Goal: Use online tool/utility: Utilize a website feature to perform a specific function

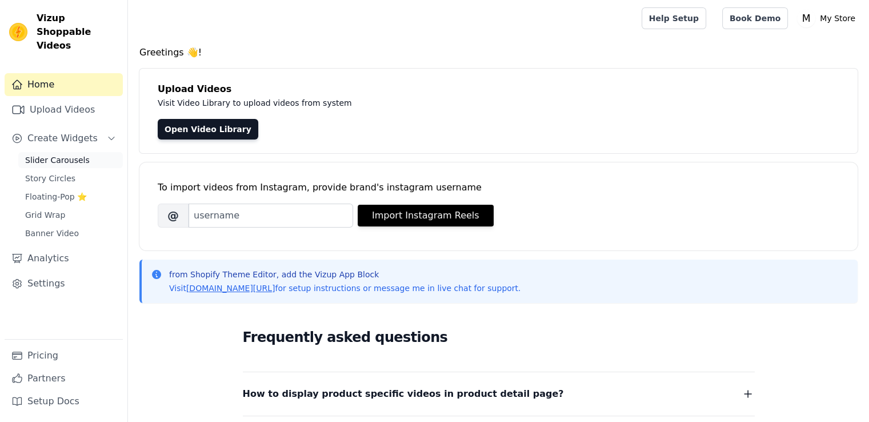
click at [63, 154] on span "Slider Carousels" at bounding box center [57, 159] width 65 height 11
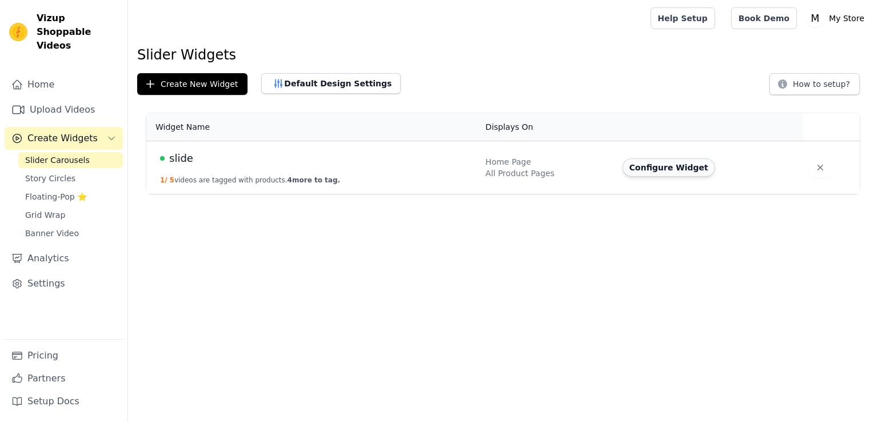
click at [636, 164] on button "Configure Widget" at bounding box center [668, 167] width 93 height 18
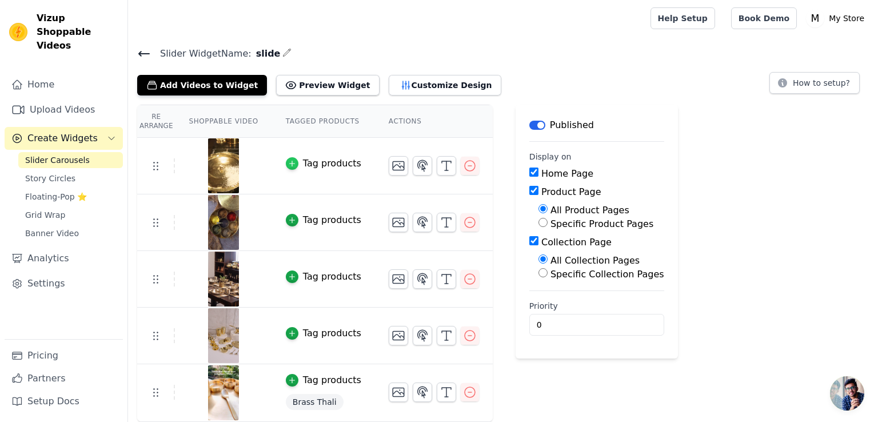
click at [286, 167] on div "button" at bounding box center [292, 163] width 13 height 13
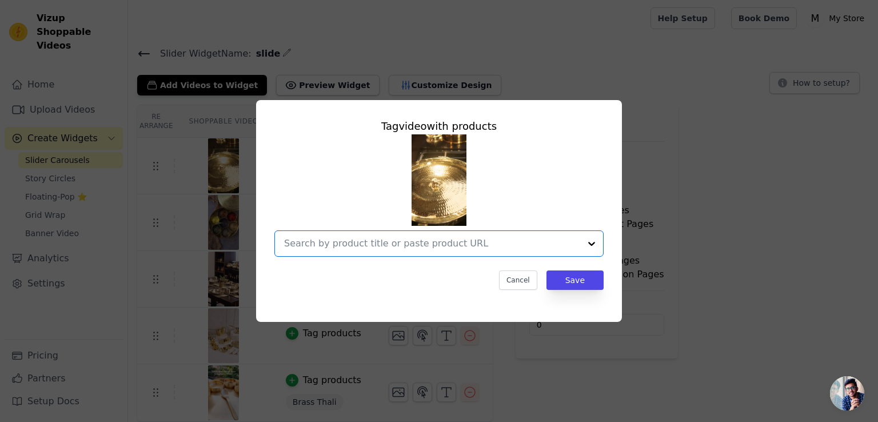
click at [576, 241] on input "text" at bounding box center [432, 244] width 296 height 14
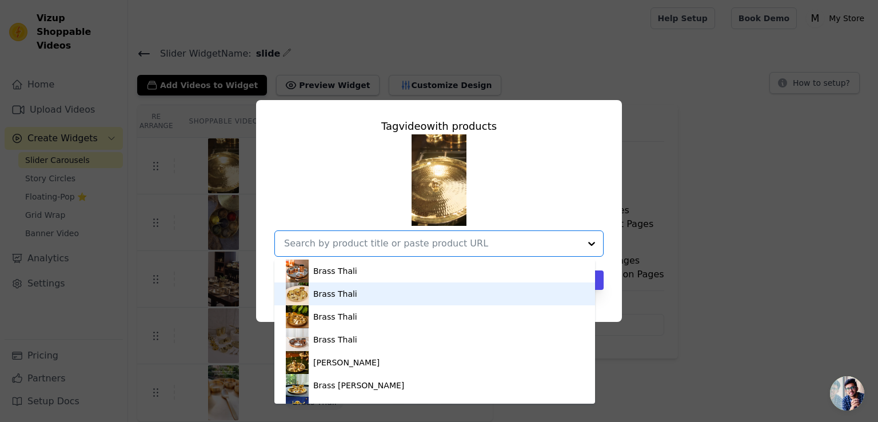
click at [345, 302] on div "Brass Thali" at bounding box center [435, 293] width 298 height 23
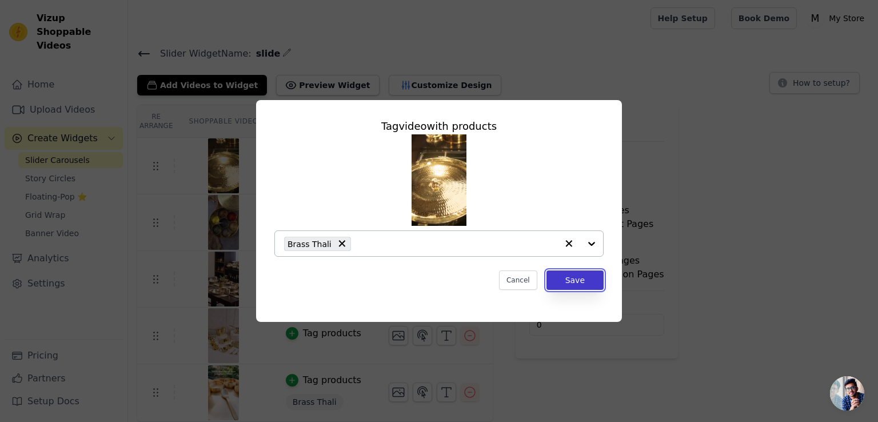
click at [577, 283] on button "Save" at bounding box center [574, 279] width 57 height 19
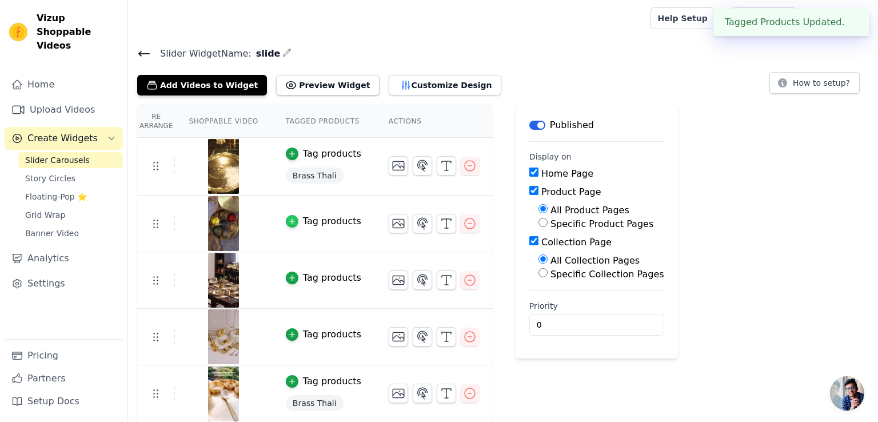
click at [286, 219] on div "button" at bounding box center [292, 221] width 13 height 13
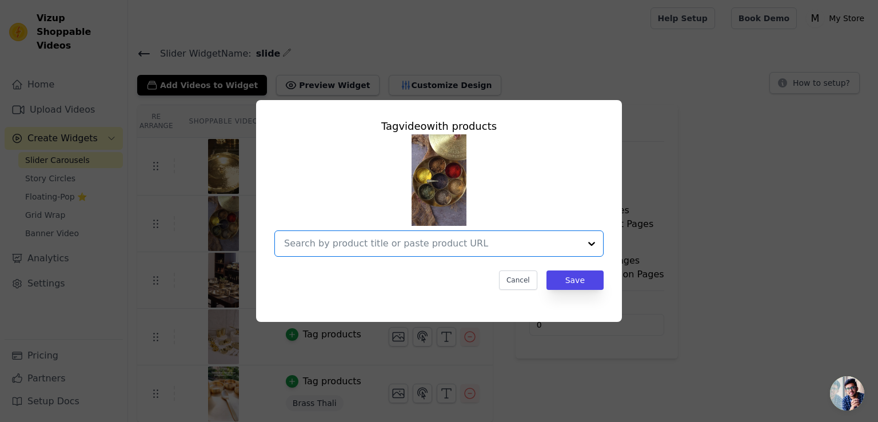
click at [428, 242] on input "text" at bounding box center [432, 244] width 296 height 14
type input "spi"
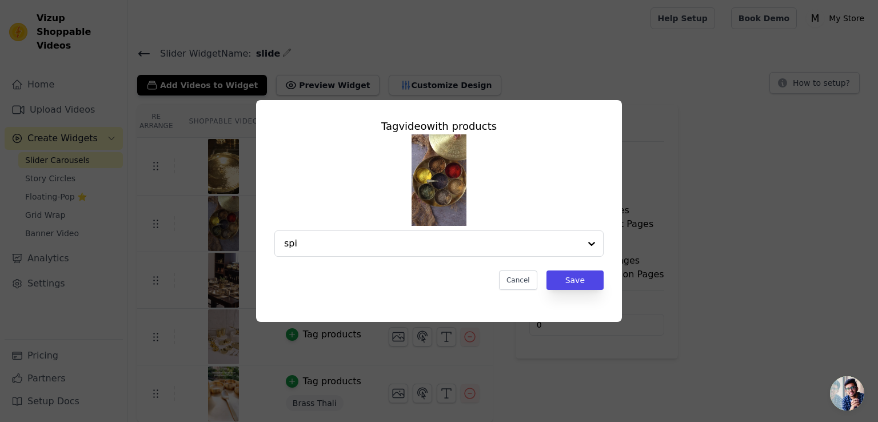
click at [674, 286] on div "Tag video with products spi Cancel Save" at bounding box center [438, 211] width 841 height 258
